Goal: Task Accomplishment & Management: Use online tool/utility

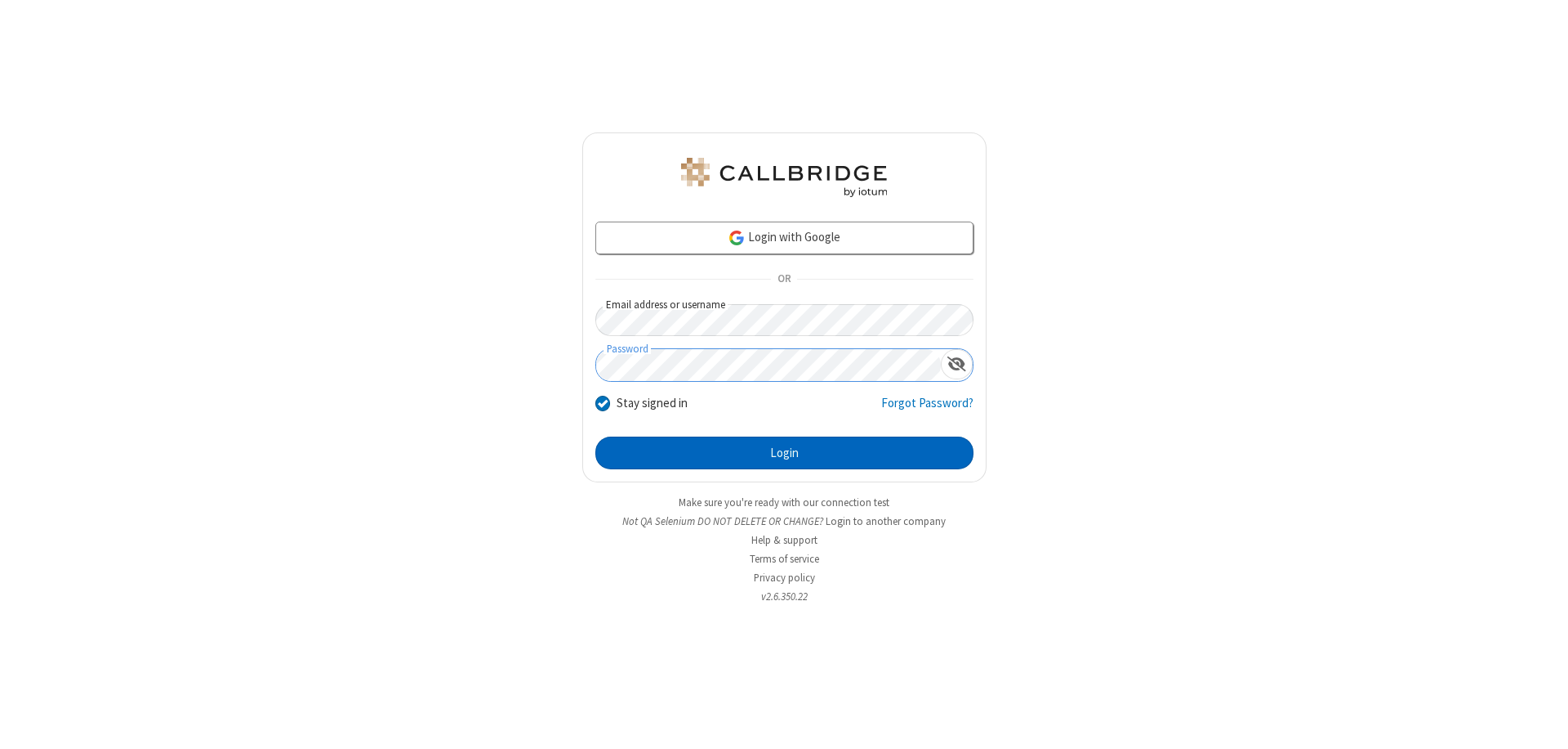
click at [784, 453] on button "Login" at bounding box center [784, 453] width 378 height 33
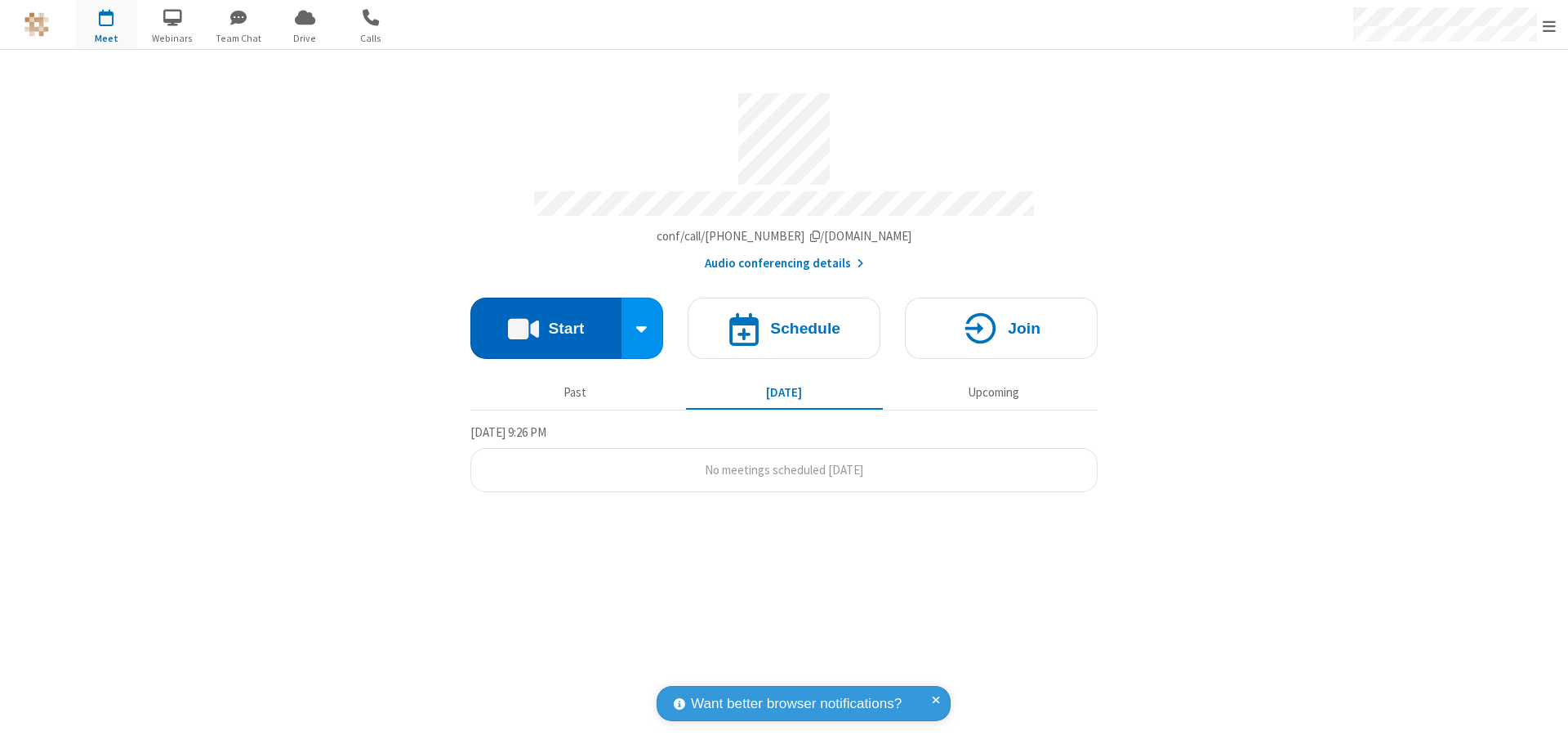
click at [545, 320] on button "Start" at bounding box center [545, 328] width 151 height 61
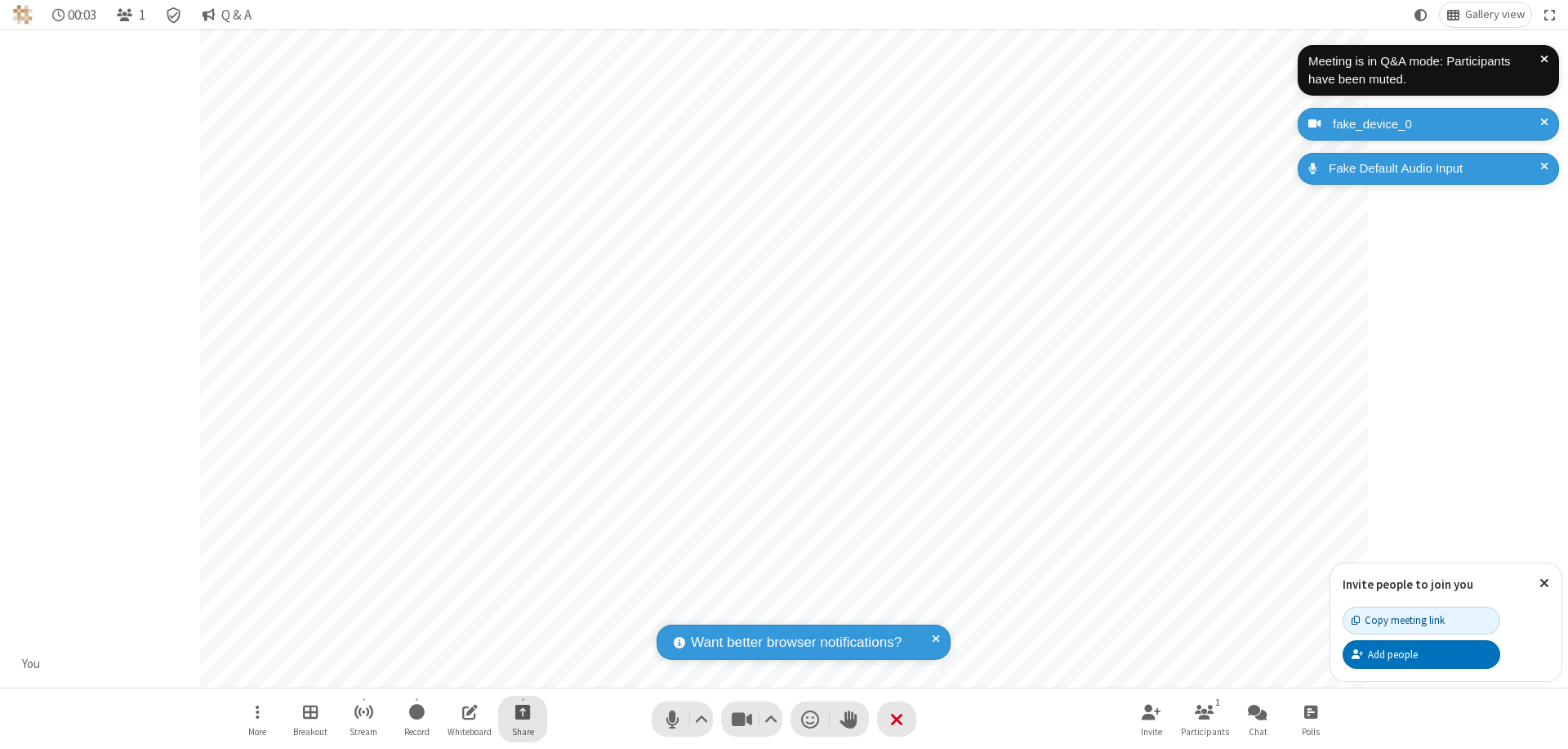
click at [522, 711] on span "Start sharing" at bounding box center [522, 711] width 16 height 21
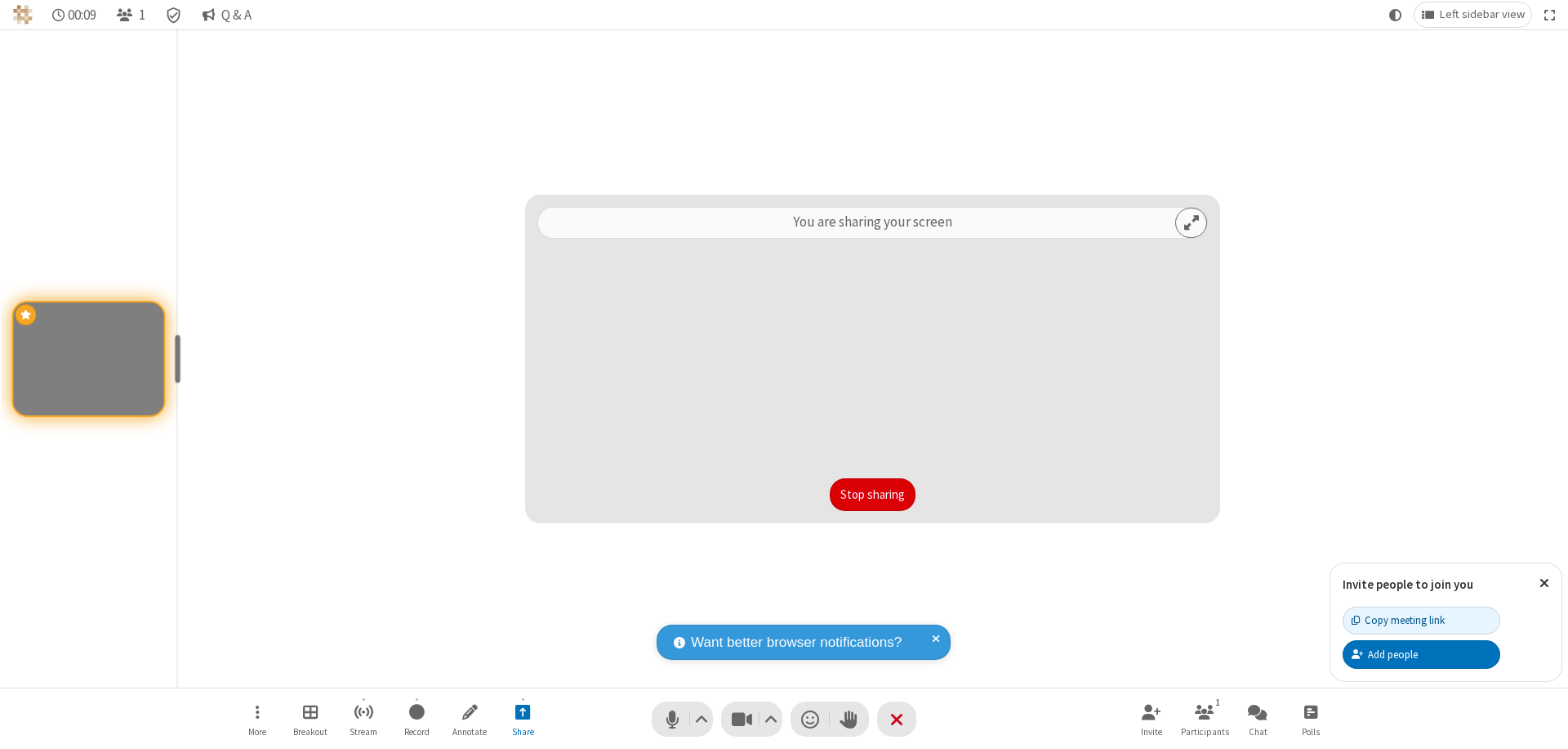
click at [872, 495] on button "Stop sharing" at bounding box center [872, 495] width 86 height 33
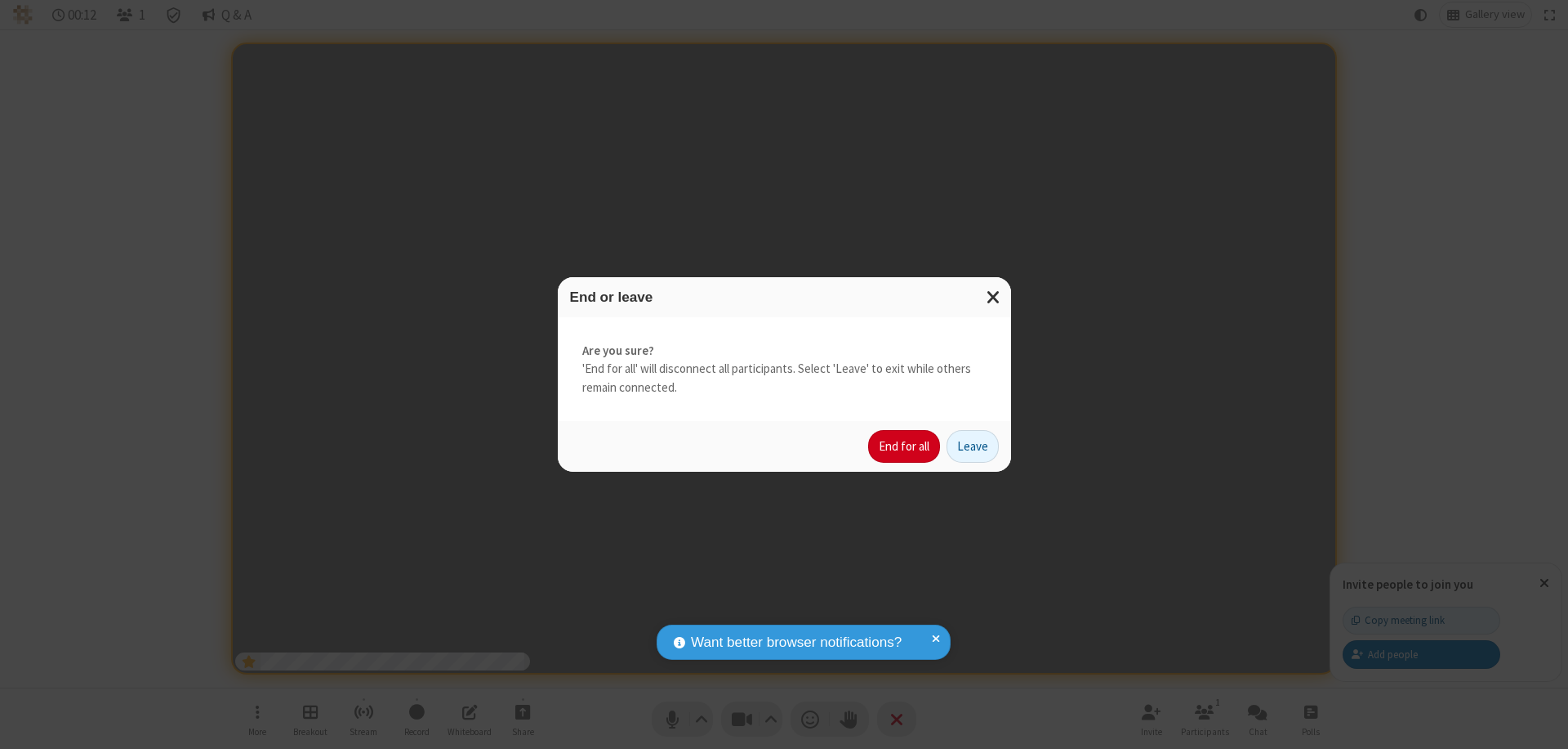
click at [905, 446] on button "End for all" at bounding box center [904, 447] width 72 height 33
